Goal: Task Accomplishment & Management: Manage account settings

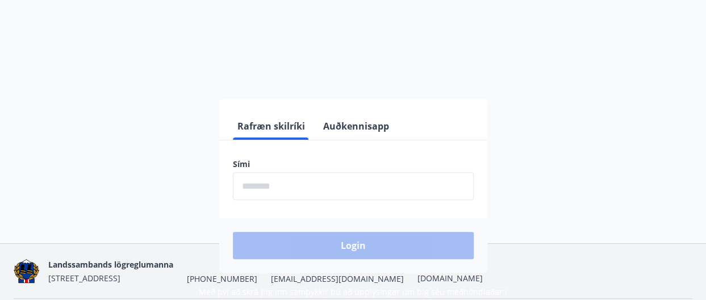
scroll to position [114, 0]
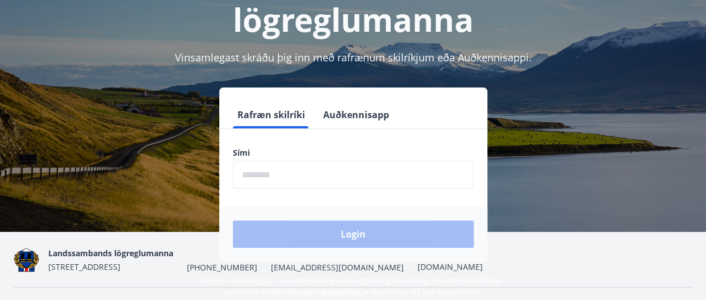
click at [318, 166] on input "phone" at bounding box center [353, 175] width 241 height 28
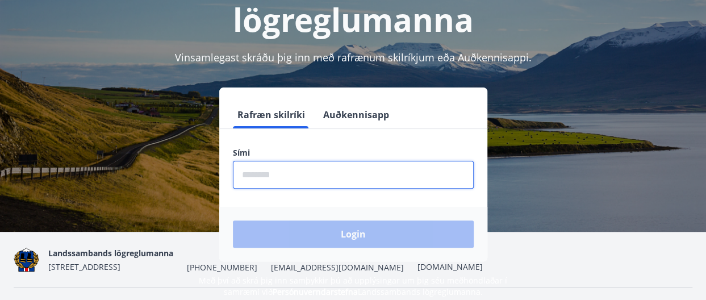
type input "********"
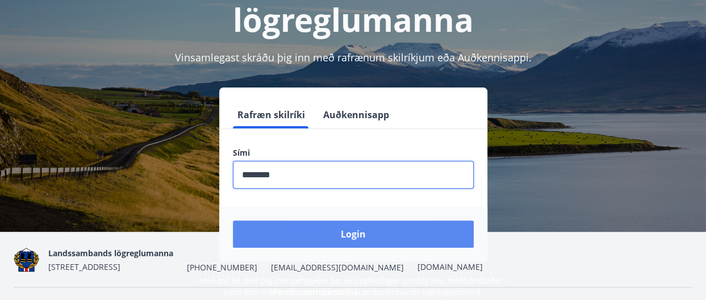
click at [372, 230] on button "Login" at bounding box center [353, 233] width 241 height 27
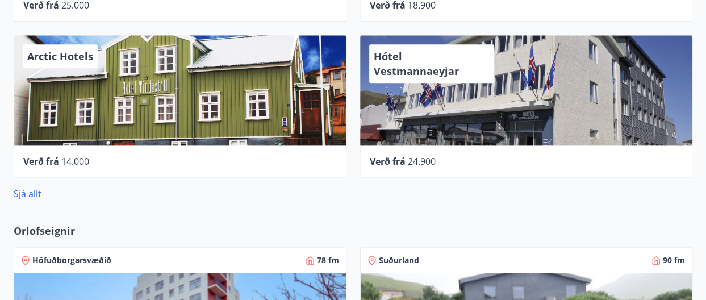
scroll to position [624, 0]
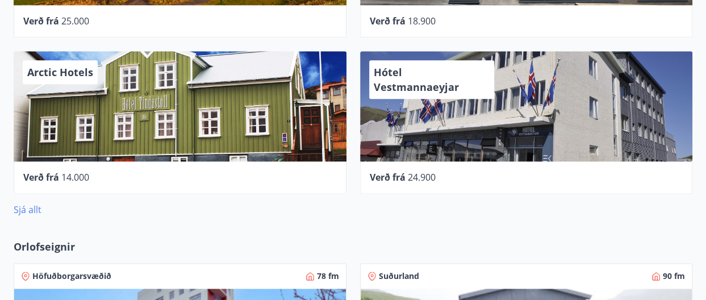
click at [30, 208] on link "Sjá allt" at bounding box center [28, 209] width 28 height 12
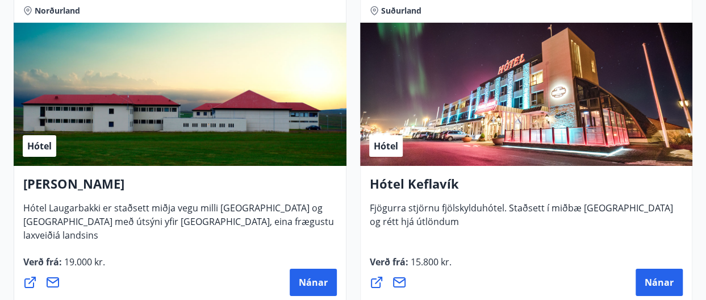
scroll to position [4124, 0]
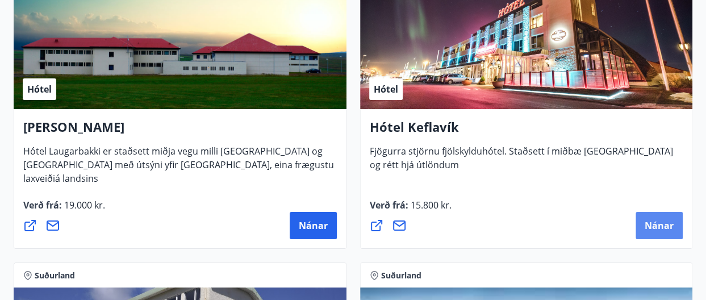
click at [661, 228] on span "Nánar" at bounding box center [658, 225] width 29 height 12
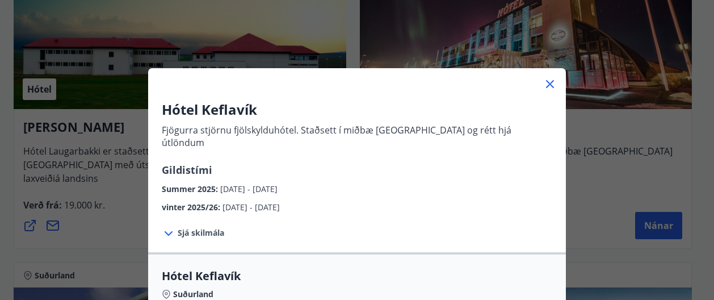
click at [543, 84] on icon at bounding box center [550, 84] width 14 height 14
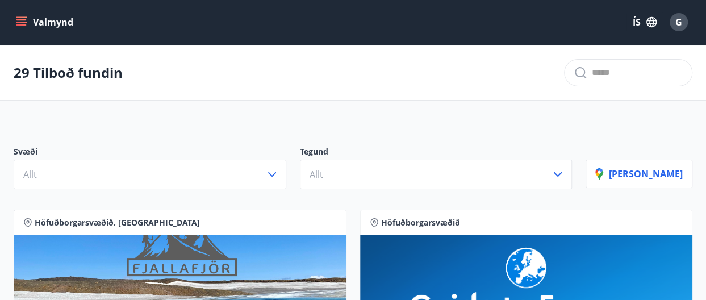
scroll to position [0, 0]
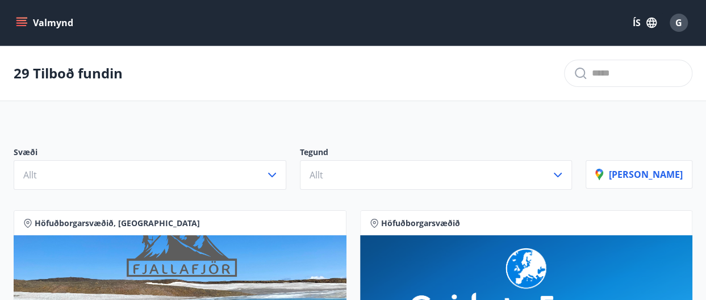
click at [20, 20] on icon "menu" at bounding box center [21, 20] width 10 height 1
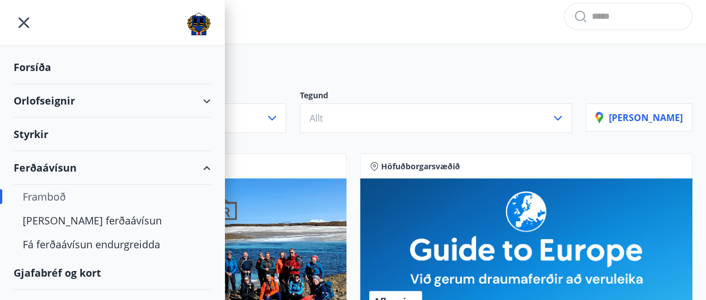
click at [340, 20] on div "29 Tilboð fundin" at bounding box center [353, 16] width 706 height 55
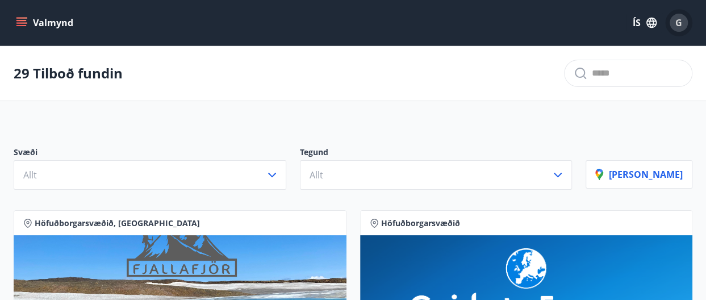
click at [680, 20] on span "G" at bounding box center [678, 22] width 7 height 12
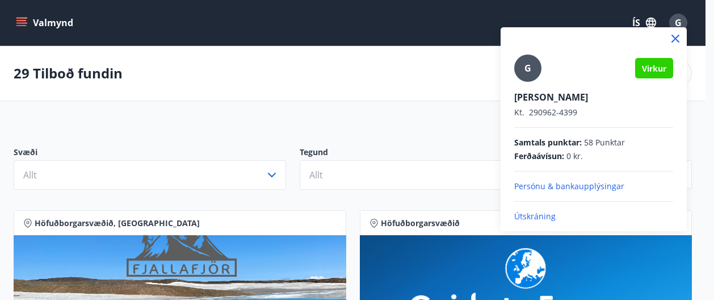
click at [542, 215] on p "Útskráning" at bounding box center [593, 216] width 159 height 11
